Goal: Answer question/provide support: Share knowledge or assist other users

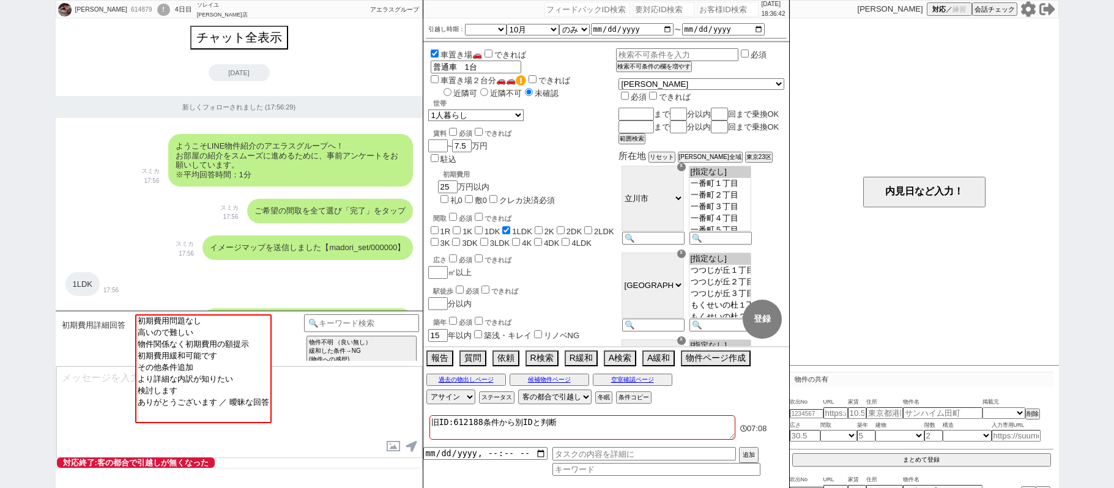
select select
select select "[DATE]"
select select "10"
select select "36"
select select "0"
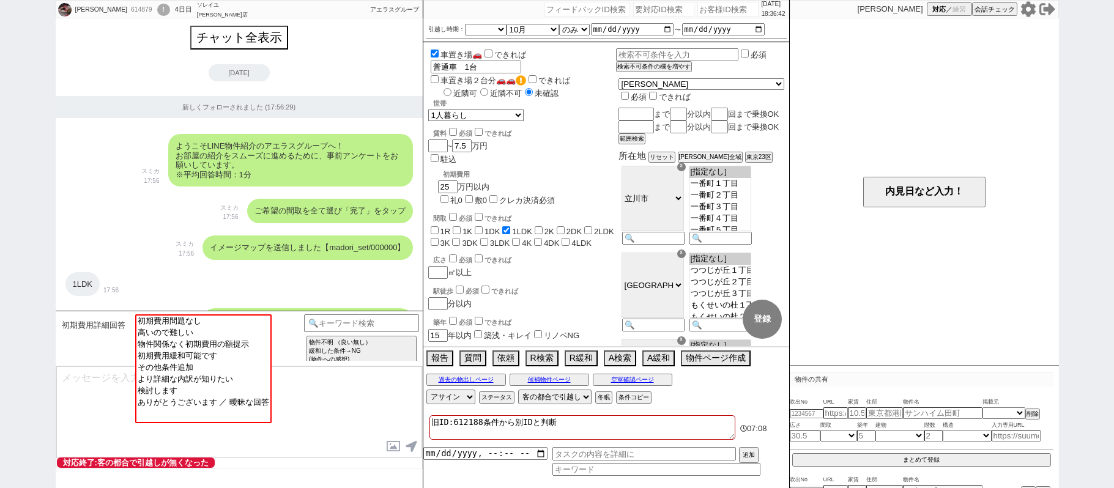
select select "25"
select select "30"
select select "41"
select select "44"
select select "600"
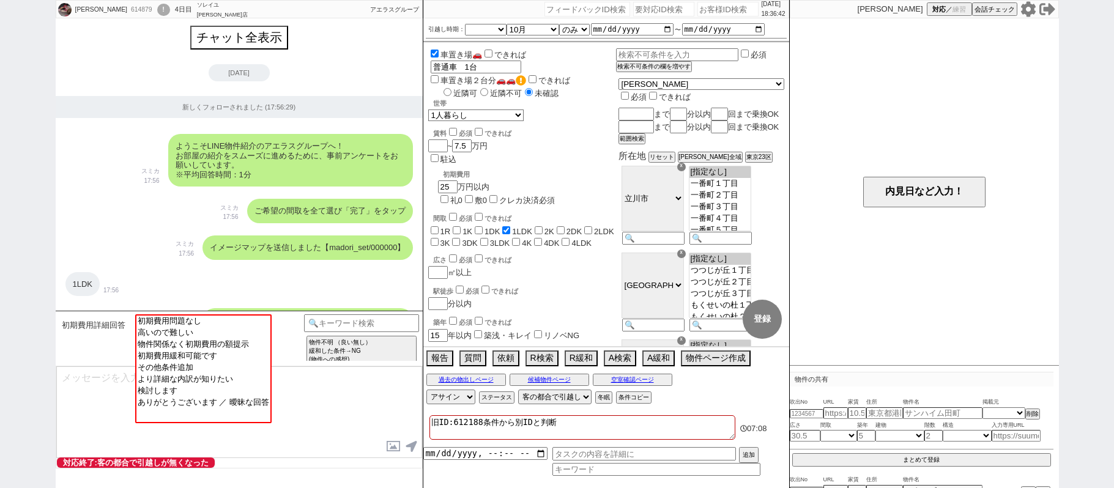
select select
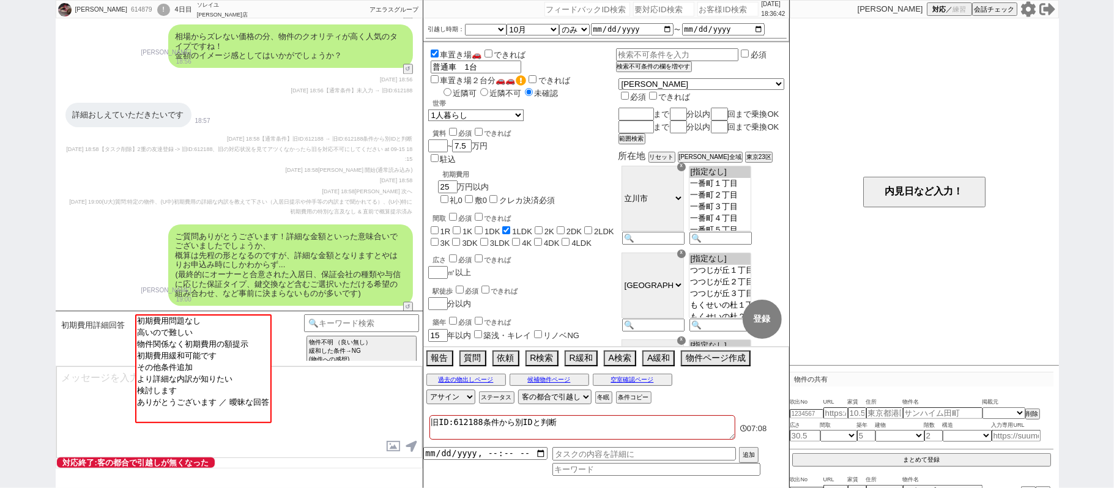
click at [720, 18] on div "引越し時期： [DATE] [DATE] なる早 未定 いつでも 物件あれば 年内 来年 1月 2月 3月 4月 5月 6月 7月 8月 9月 10月 11月…" at bounding box center [606, 29] width 366 height 23
click at [718, 10] on input "number" at bounding box center [728, 9] width 61 height 15
paste input "613715"
type input "613715"
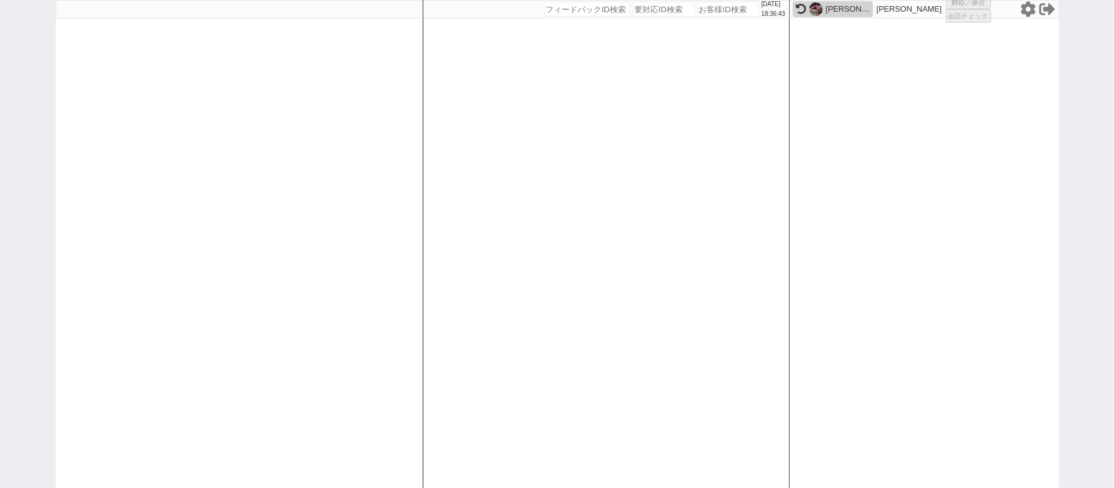
select select
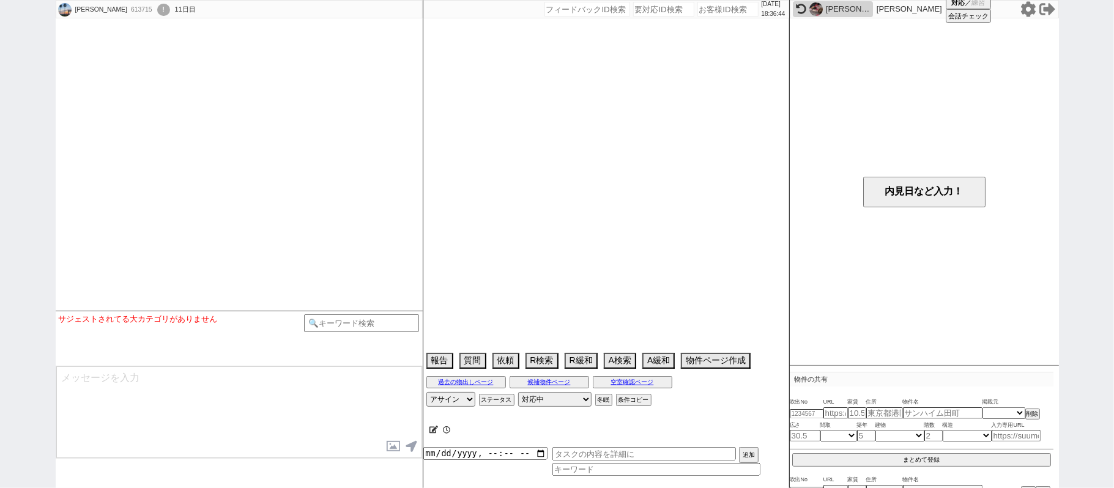
select select "[DATE]"
select select "12"
select select "37"
select select "1"
select select "23"
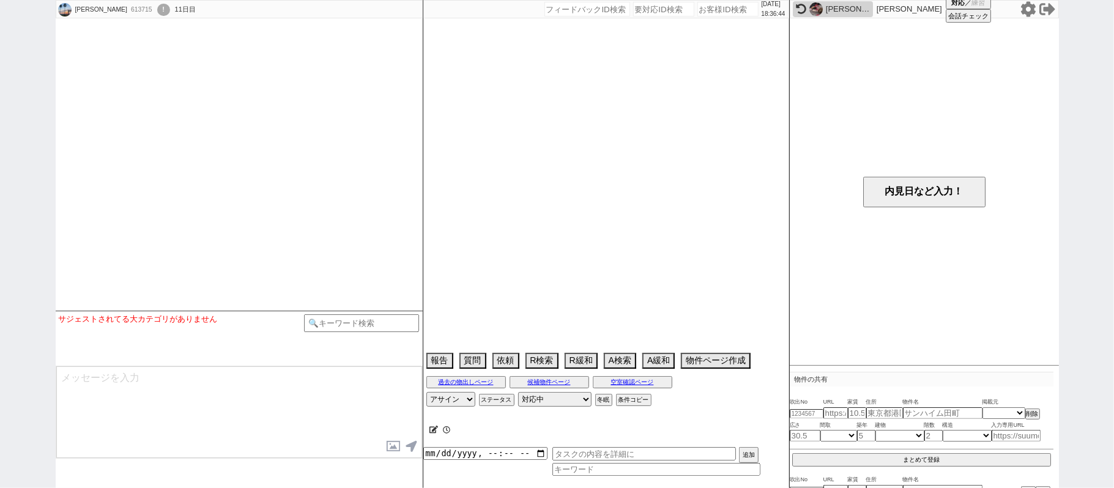
select select "818"
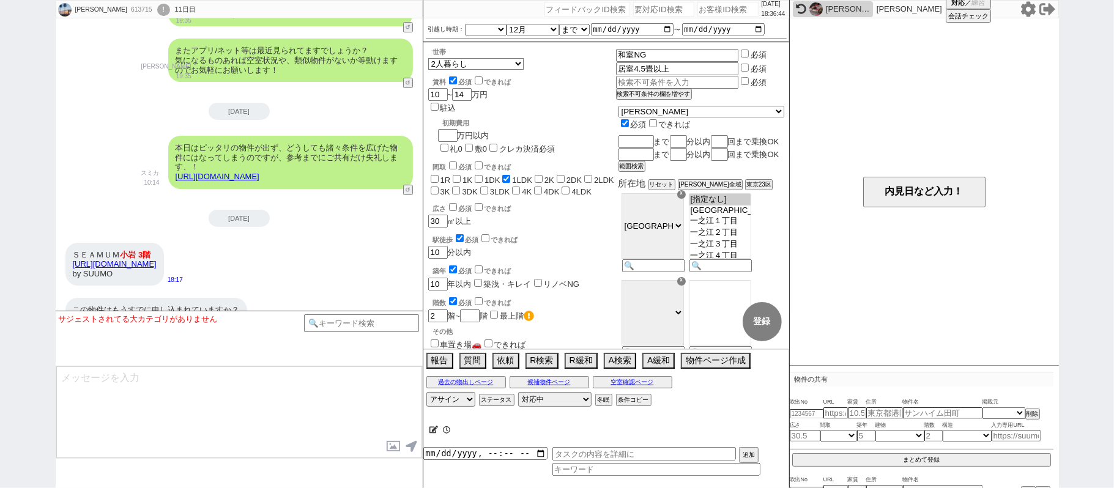
scroll to position [116, 0]
click at [373, 324] on input at bounding box center [362, 322] width 116 height 15
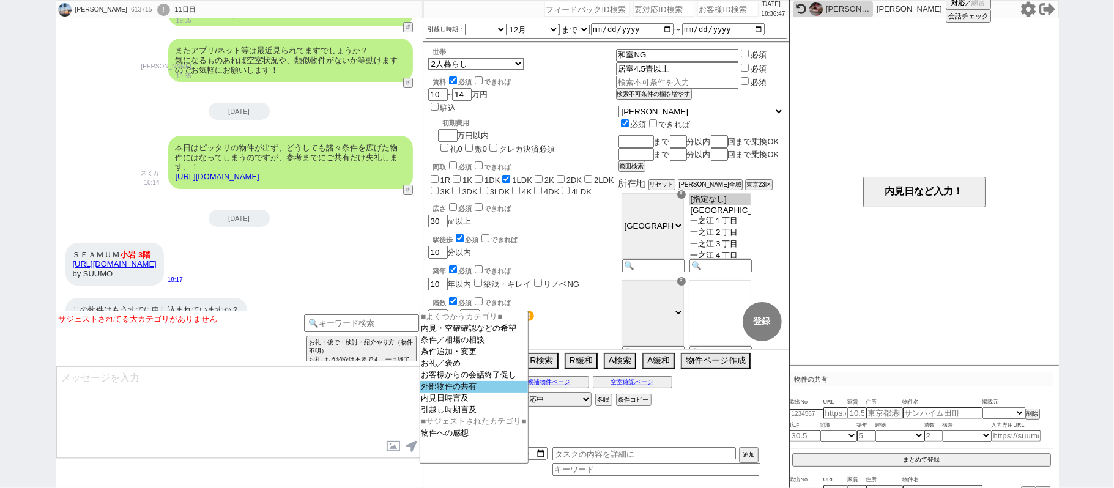
click at [452, 393] on option "外部物件の共有" at bounding box center [474, 387] width 108 height 12
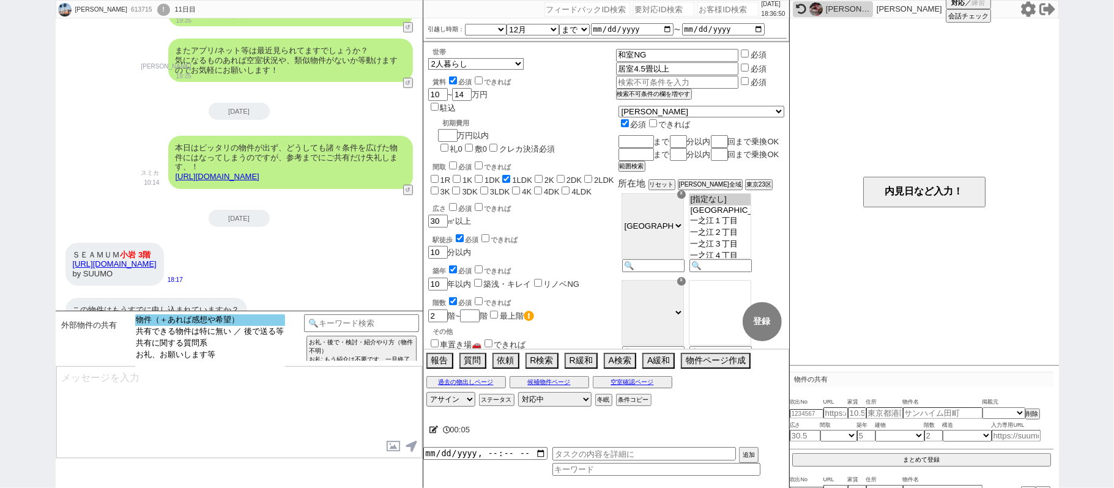
select select "物件（＋あれば感想や希望）"
click at [250, 322] on option "物件（＋あれば感想や希望）" at bounding box center [210, 321] width 150 height 12
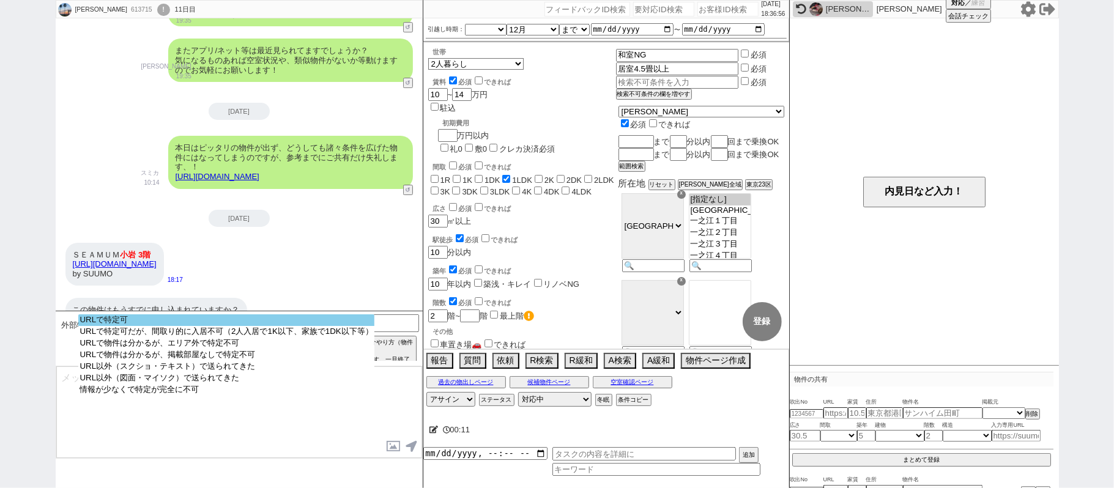
select select "URLで特定可"
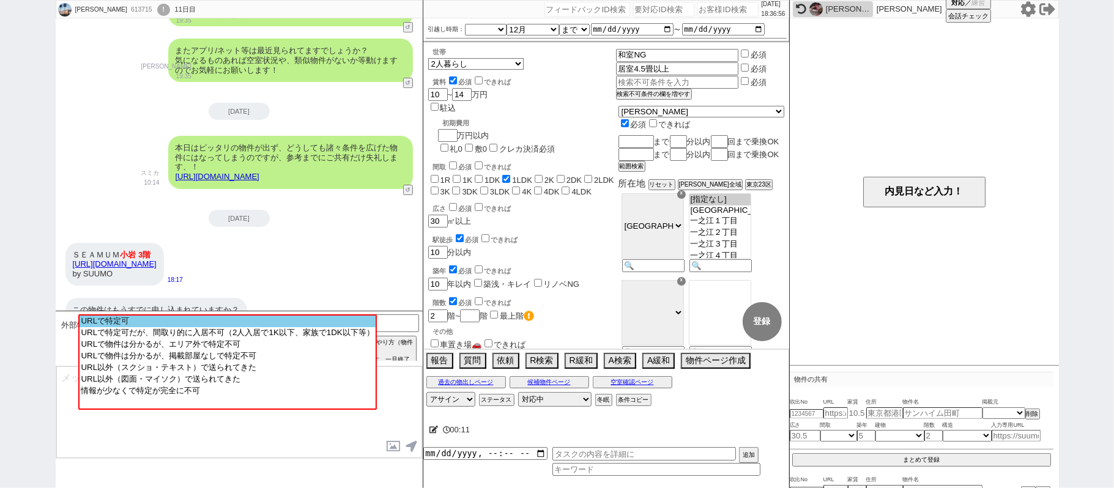
click at [268, 321] on option "URLで特定可" at bounding box center [228, 322] width 296 height 12
type input "37097166"
type input "[URL][DOMAIN_NAME]"
select select "1"
select select
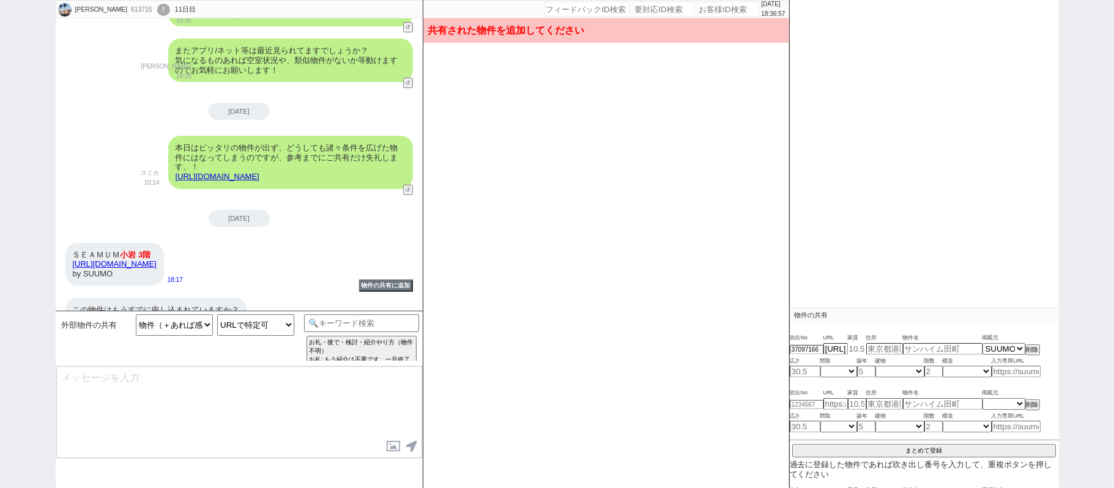
scroll to position [132, 0]
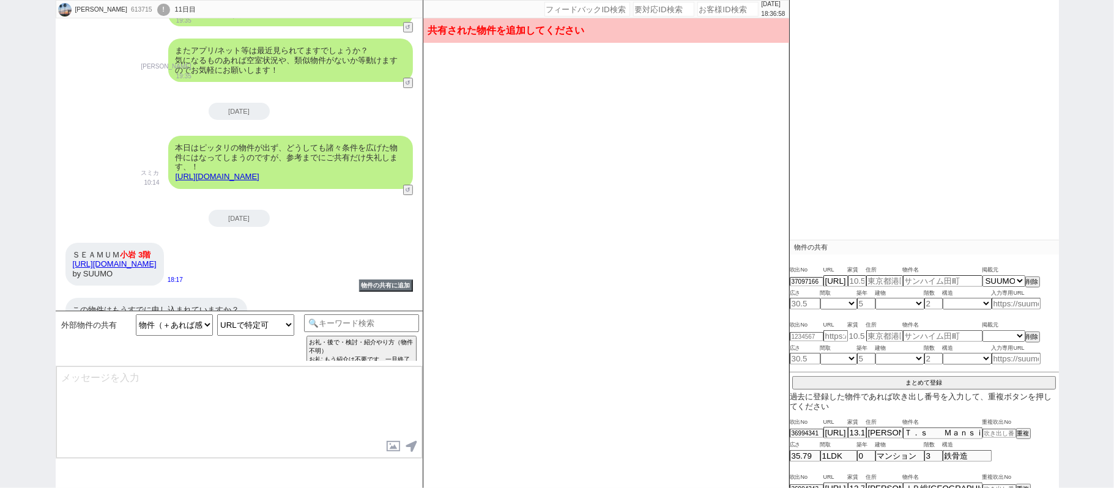
type input "11.7"
type input "[PERSON_NAME][STREET_ADDRESS]"
type input "ＳＥＡＭＵＭ　小岩"
type input "40.31"
select select "3"
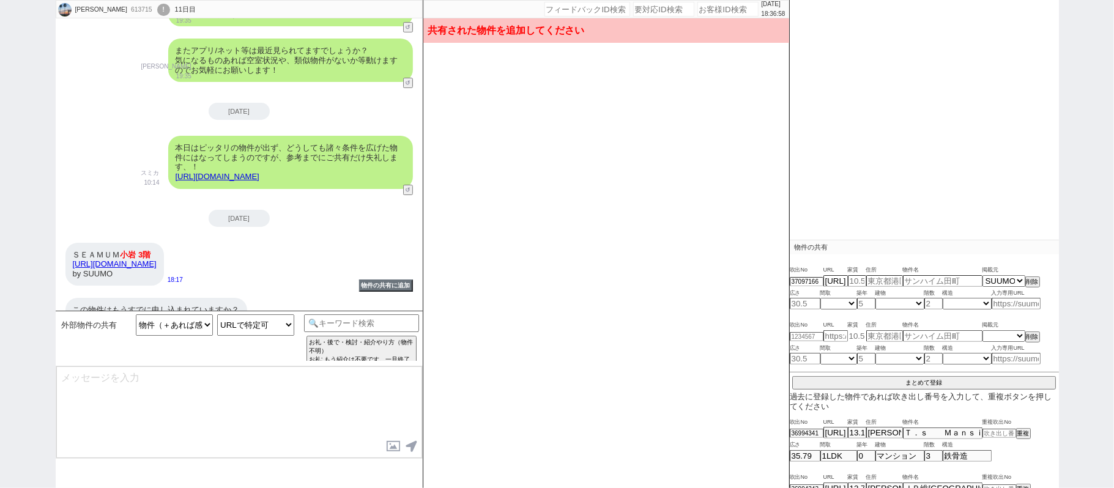
type input "3"
select select "0"
type input "3"
select select "4"
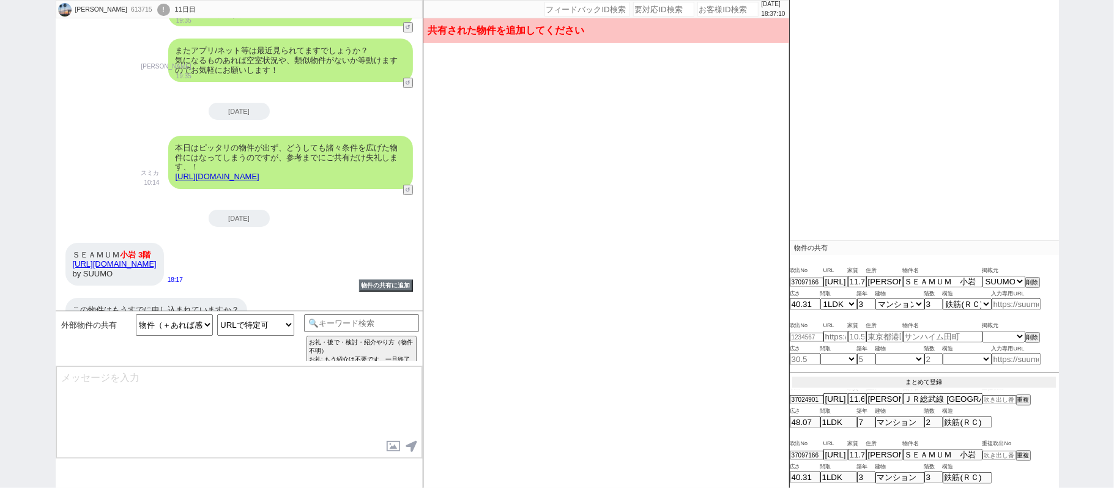
scroll to position [131, 0]
click at [946, 379] on button "まとめて登録" at bounding box center [924, 383] width 264 height 11
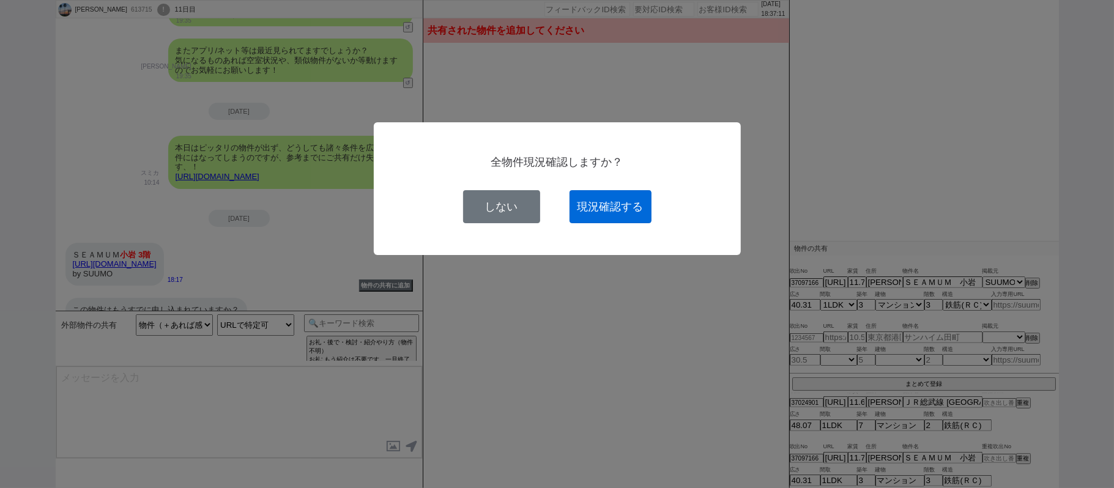
click at [617, 208] on button "現況確認する" at bounding box center [611, 206] width 82 height 33
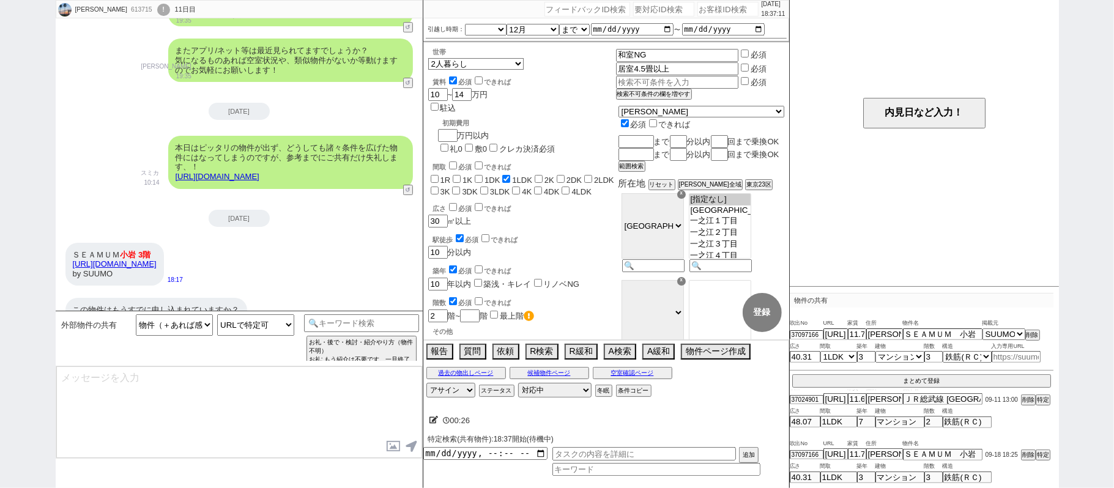
select select
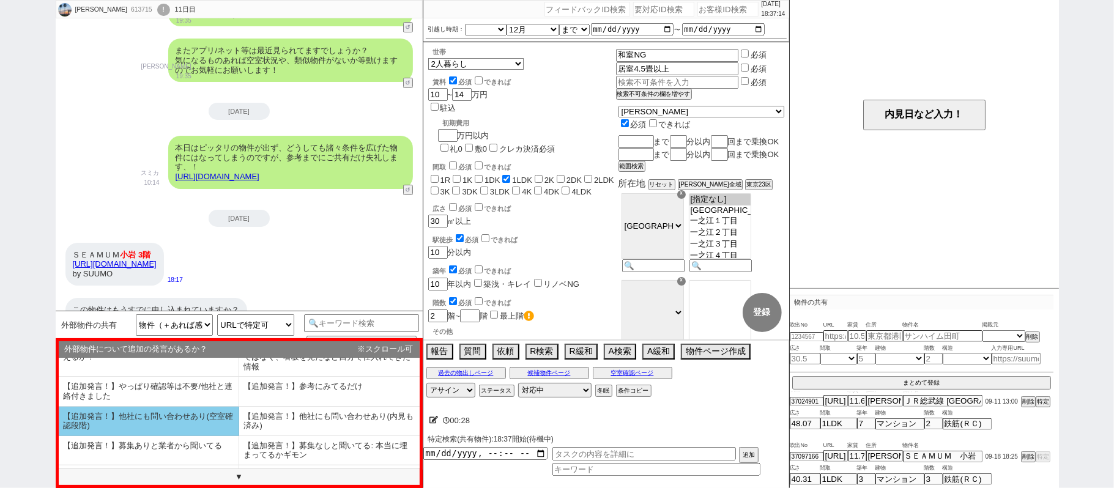
scroll to position [76, 0]
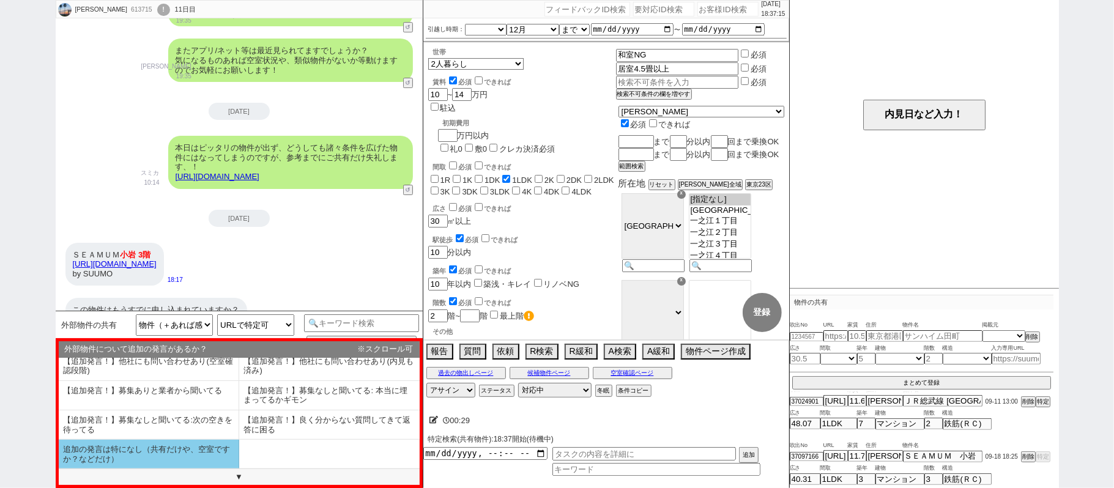
click at [184, 465] on li "追加の発言は特になし（共有だけや、空室ですか？などだけ）" at bounding box center [149, 454] width 181 height 29
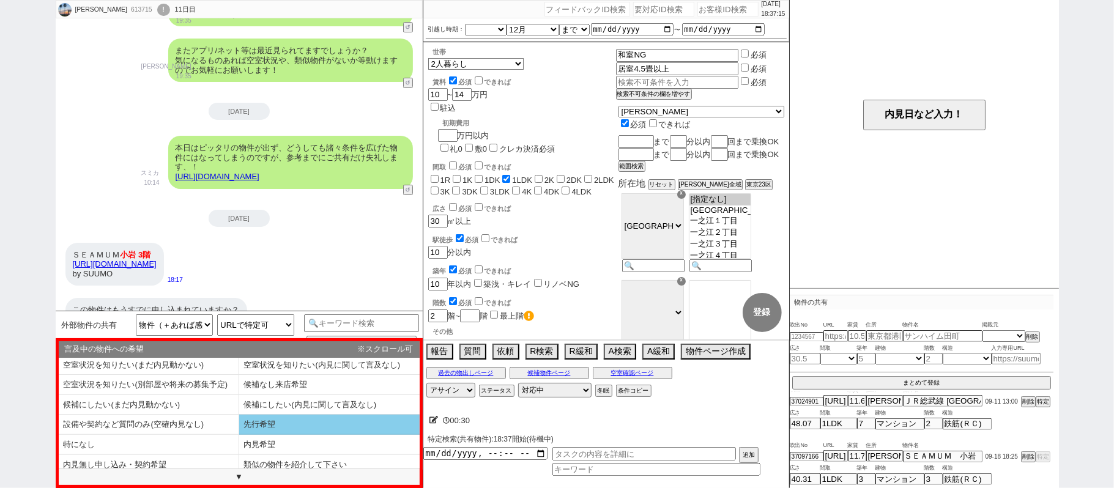
scroll to position [0, 0]
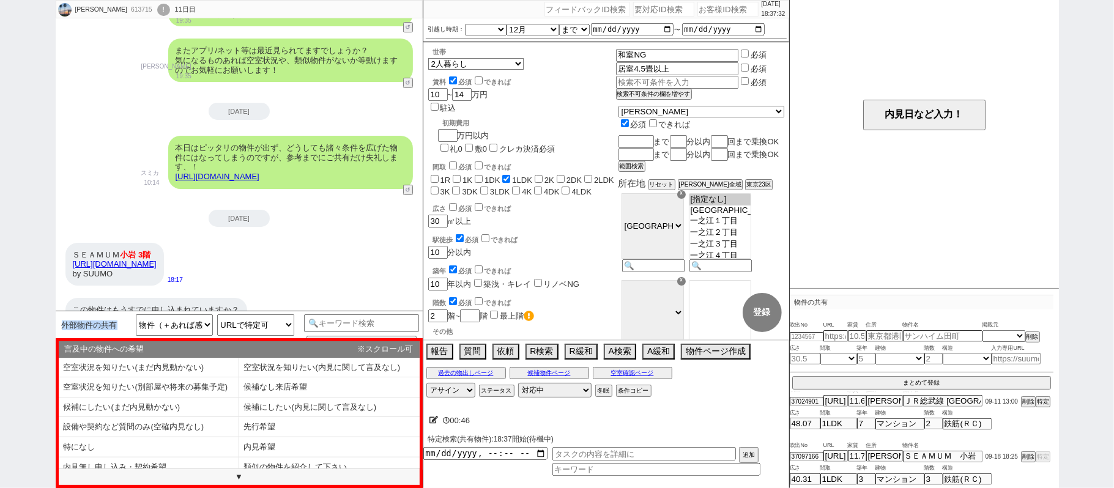
drag, startPoint x: 61, startPoint y: 328, endPoint x: 116, endPoint y: 328, distance: 54.5
click at [116, 328] on span "外部物件の共有" at bounding box center [90, 326] width 56 height 10
copy span "外部物件の共有"
drag, startPoint x: 281, startPoint y: 195, endPoint x: 327, endPoint y: 196, distance: 45.3
click at [281, 210] on div "[DATE]" at bounding box center [239, 218] width 367 height 17
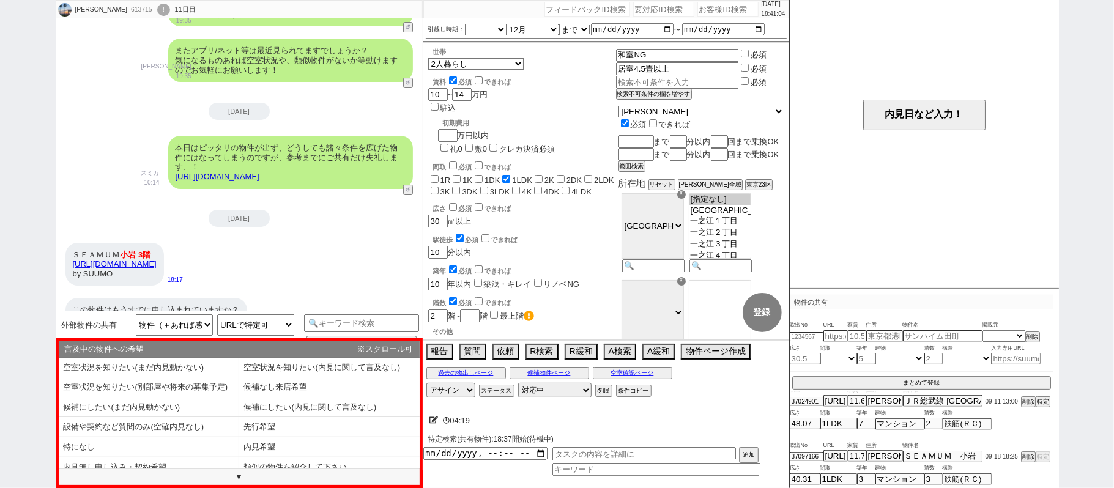
click at [0, 180] on div "[PERSON_NAME] 613715 ! 0 11日目 冬眠中 自社客 スミカ スミカ_BPO チャット全表示 [DATE] 新しくフォローされました (…" at bounding box center [557, 244] width 1114 height 488
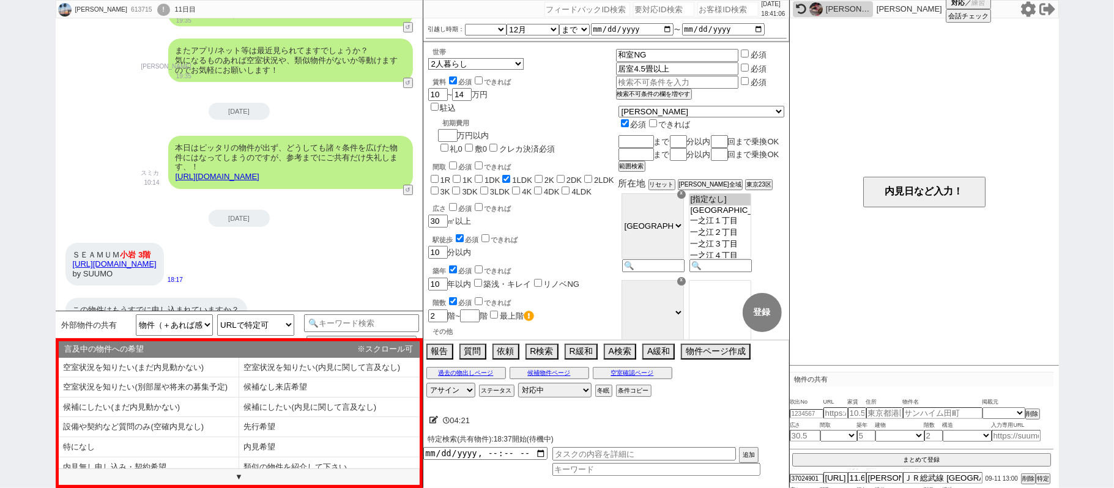
click at [1026, 8] on icon at bounding box center [1029, 9] width 16 height 16
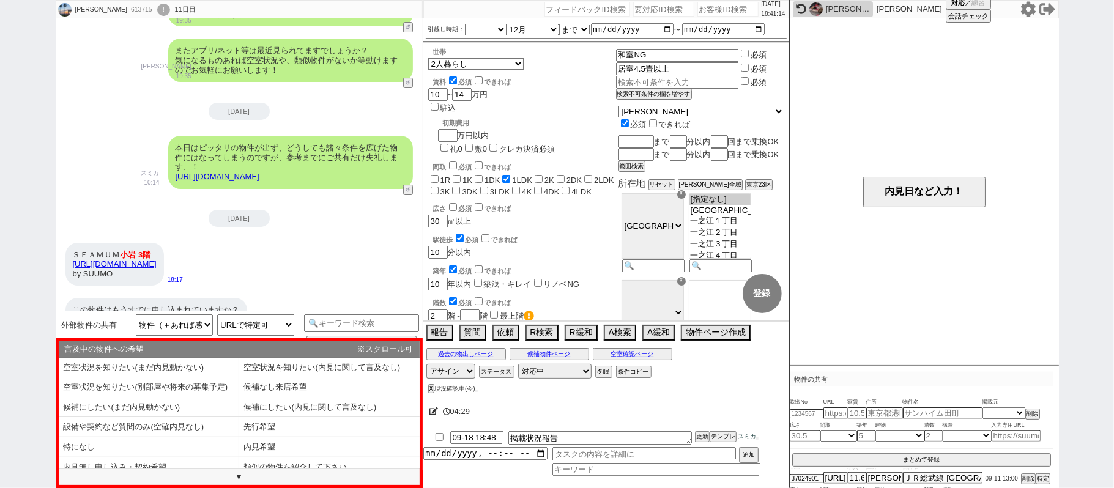
type input "09-18 18:56"
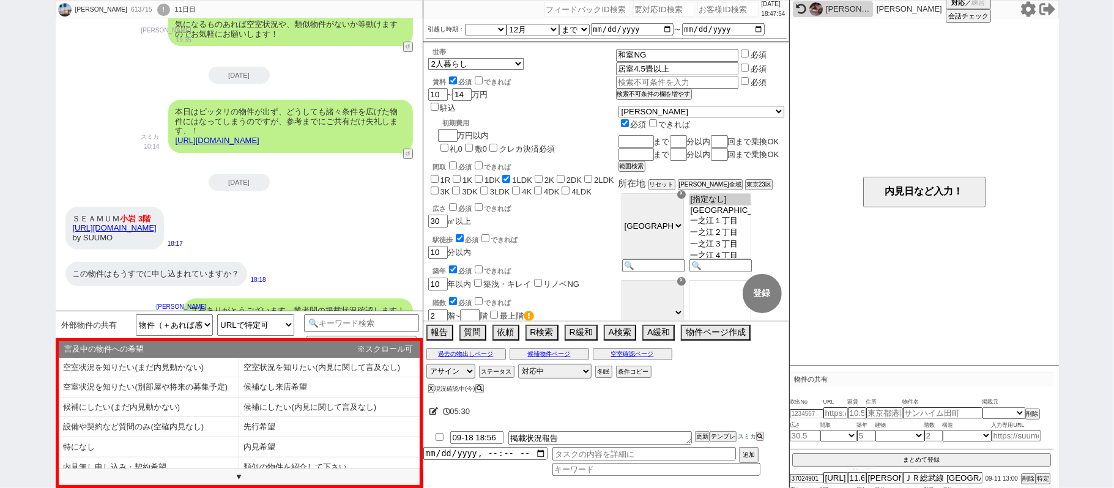
click at [157, 223] on link "[URL][DOMAIN_NAME]" at bounding box center [115, 227] width 84 height 9
click at [661, 354] on button "空室確認ページ" at bounding box center [633, 354] width 80 height 10
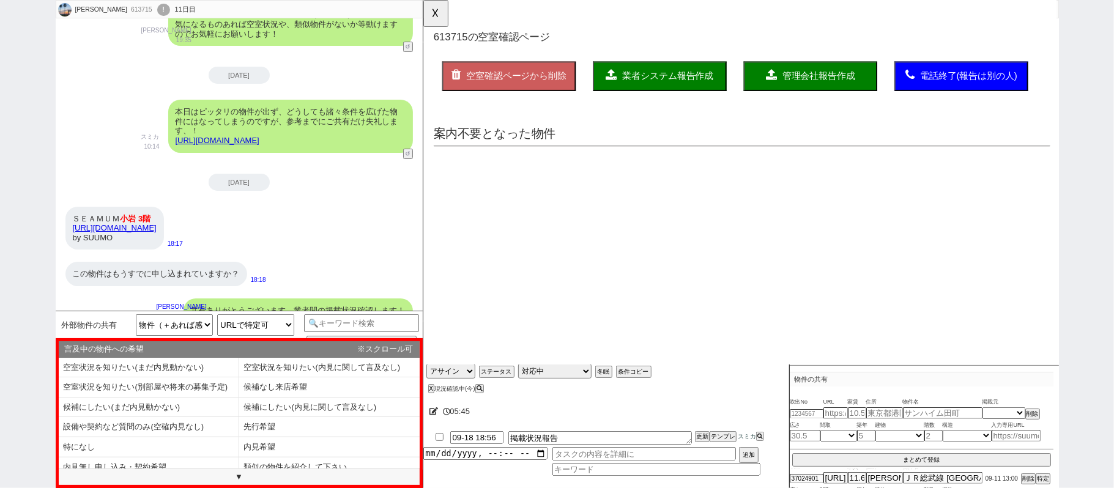
scroll to position [0, 0]
select select "another_room"
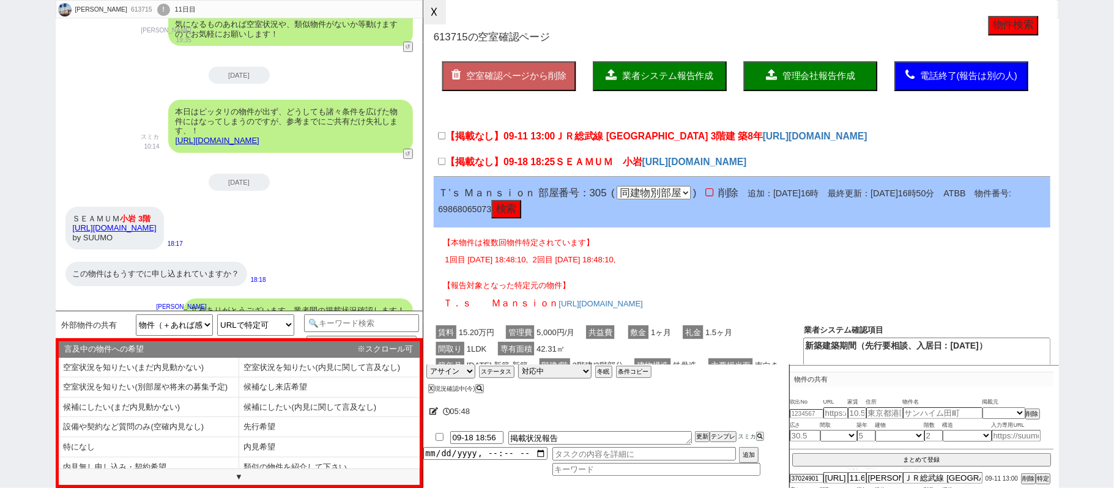
drag, startPoint x: 439, startPoint y: 15, endPoint x: 433, endPoint y: 48, distance: 33.5
click at [438, 13] on button "☓" at bounding box center [434, 12] width 23 height 24
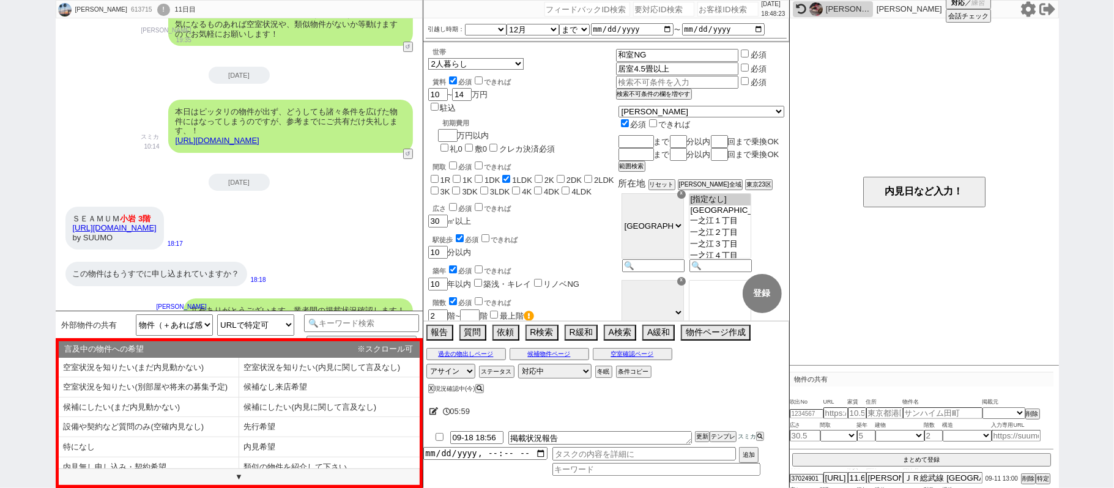
drag, startPoint x: 143, startPoint y: 148, endPoint x: 214, endPoint y: 184, distance: 78.8
click at [657, 356] on button "空室確認ページ" at bounding box center [633, 354] width 80 height 10
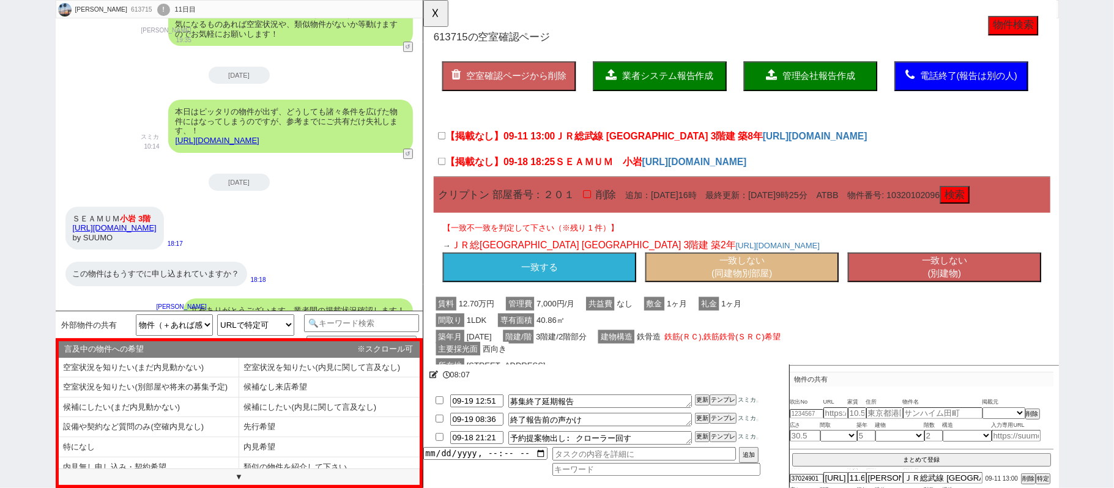
type textarea "募集終了延期報告　ＳＥＡＭＵＭ　小岩"
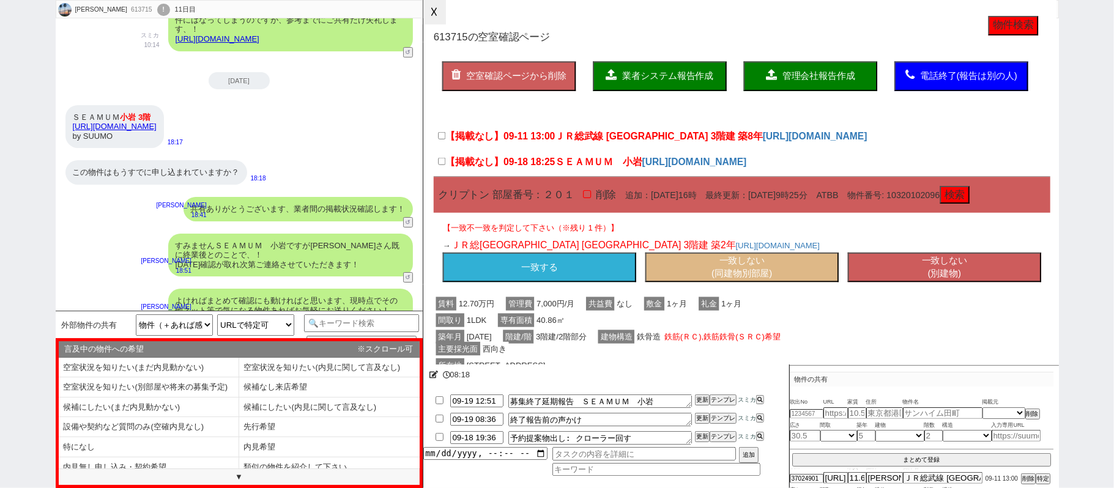
click at [446, 20] on button "☓" at bounding box center [434, 12] width 23 height 24
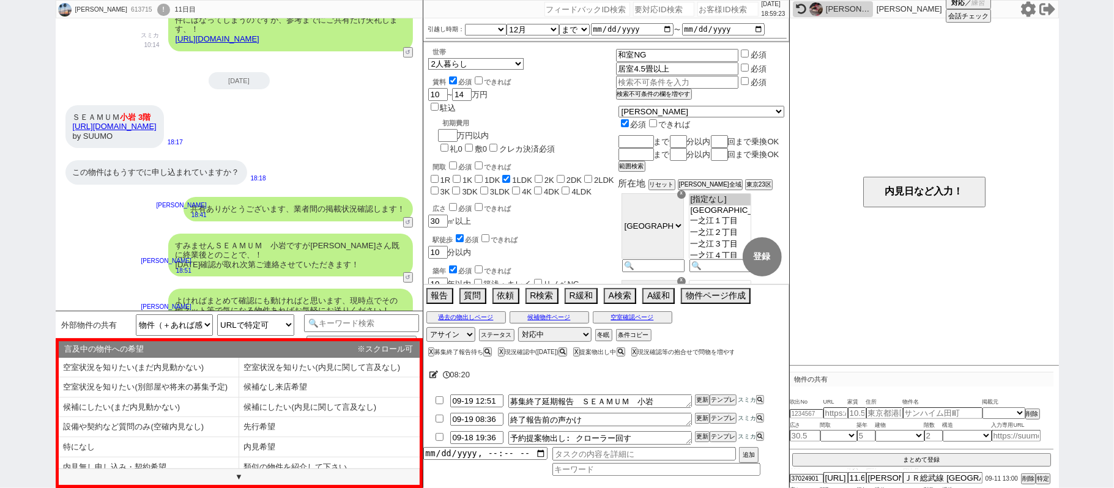
click at [1030, 4] on icon at bounding box center [1028, 8] width 15 height 15
